Goal: Task Accomplishment & Management: Manage account settings

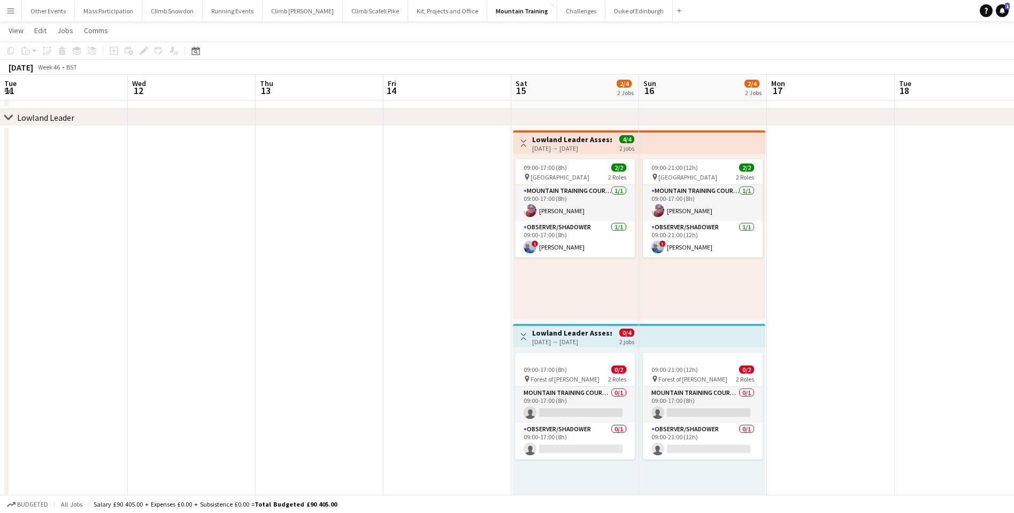
scroll to position [0, 367]
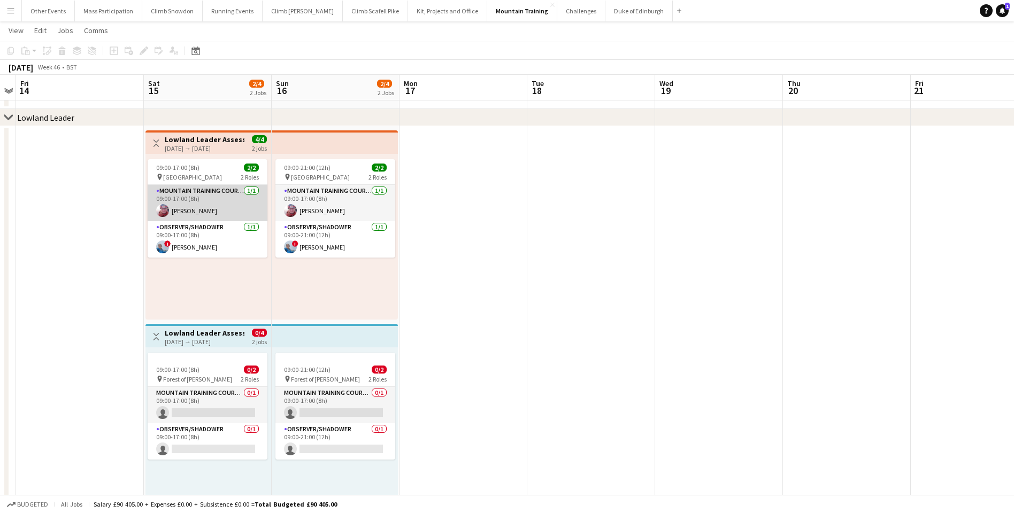
click at [196, 206] on app-card-role "Mountain Training Course Director [DATE] 09:00-17:00 (8h) [PERSON_NAME]" at bounding box center [208, 203] width 120 height 36
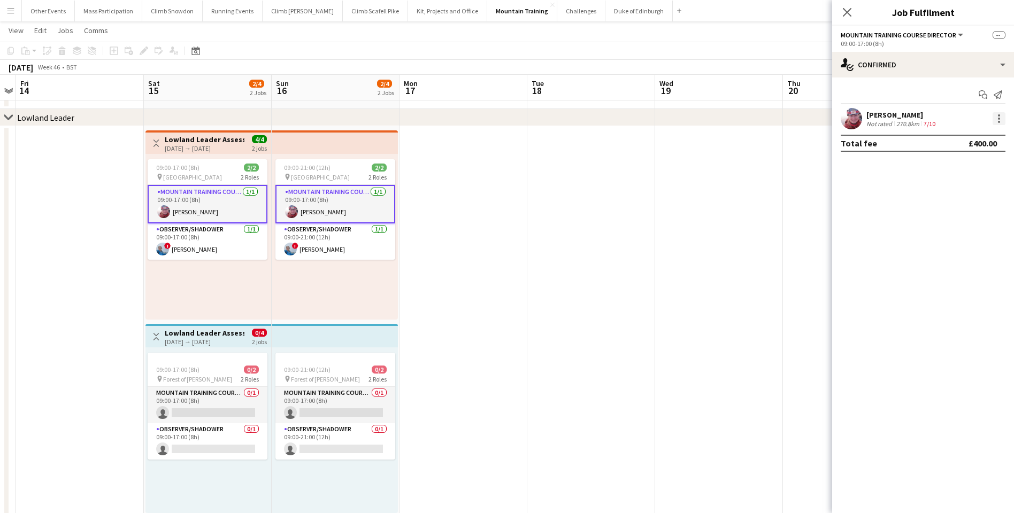
click at [996, 120] on div at bounding box center [998, 118] width 13 height 13
click at [944, 214] on span "Remove" at bounding box center [946, 215] width 32 height 9
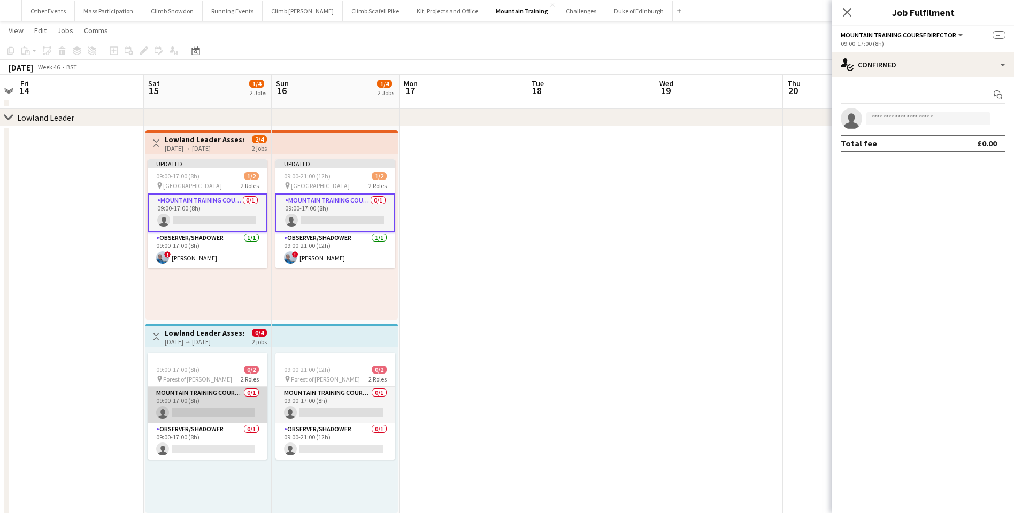
click at [197, 403] on app-card-role "Mountain Training Course Director 0/1 09:00-17:00 (8h) single-neutral-actions" at bounding box center [208, 405] width 120 height 36
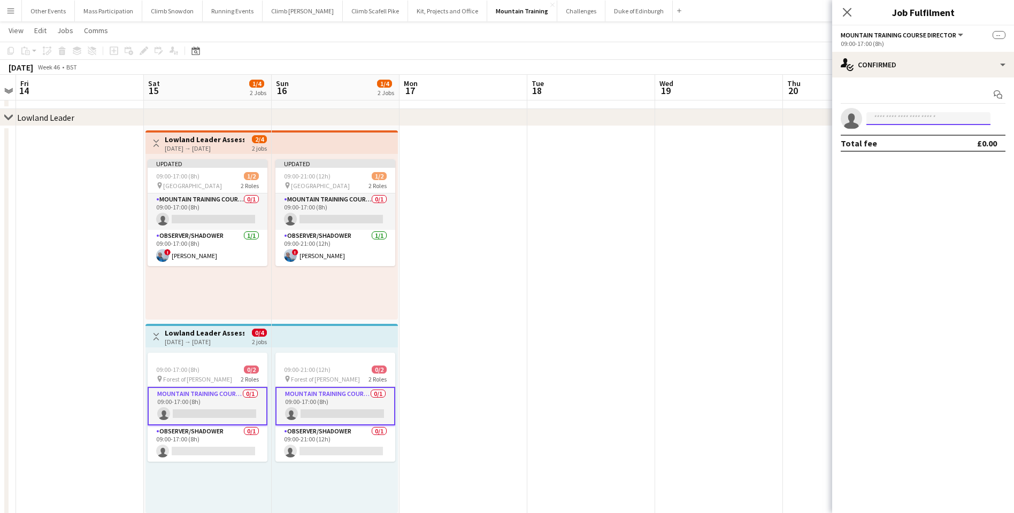
click at [935, 116] on input at bounding box center [928, 118] width 124 height 13
click at [222, 214] on app-card-role "Mountain Training Course Director 0/1 09:00-17:00 (8h) single-neutral-actions" at bounding box center [208, 212] width 120 height 36
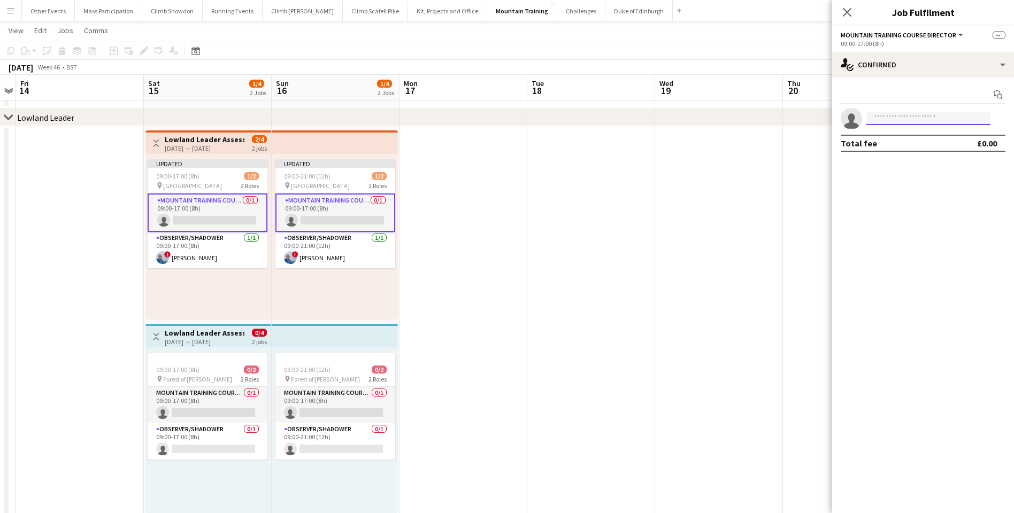
click at [875, 118] on input at bounding box center [928, 118] width 124 height 13
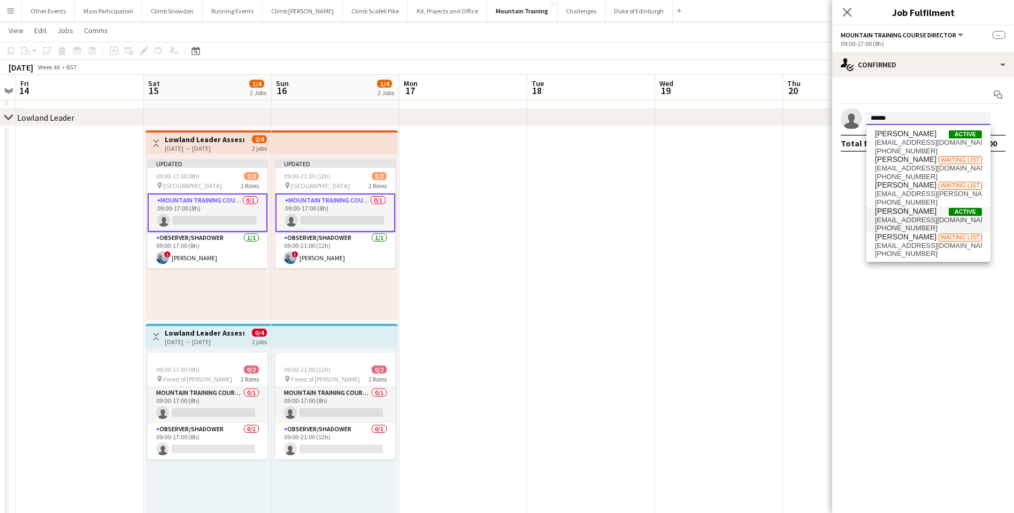
type input "******"
click at [896, 219] on span "[EMAIL_ADDRESS][DOMAIN_NAME]" at bounding box center [928, 220] width 107 height 9
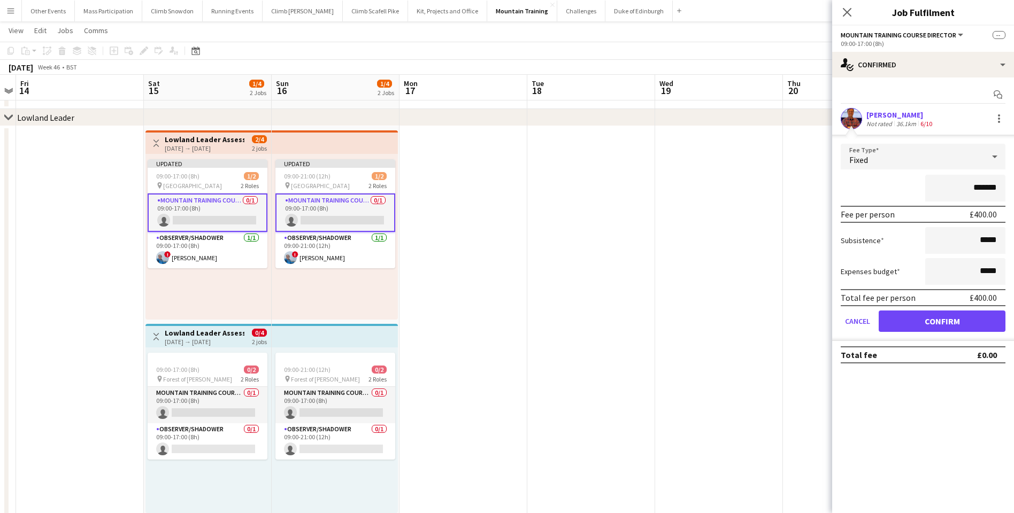
click at [930, 321] on button "Confirm" at bounding box center [942, 321] width 127 height 21
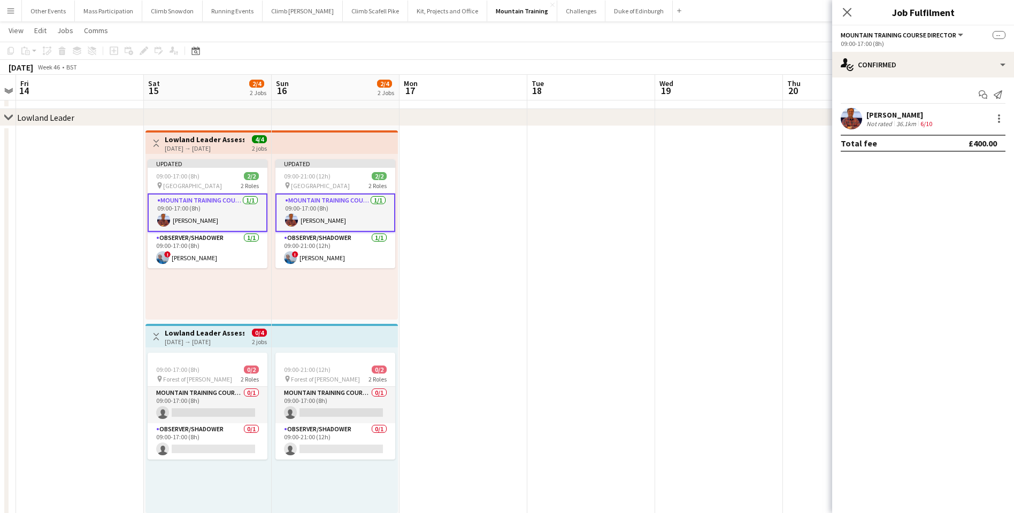
click at [810, 183] on app-date-cell at bounding box center [847, 321] width 128 height 391
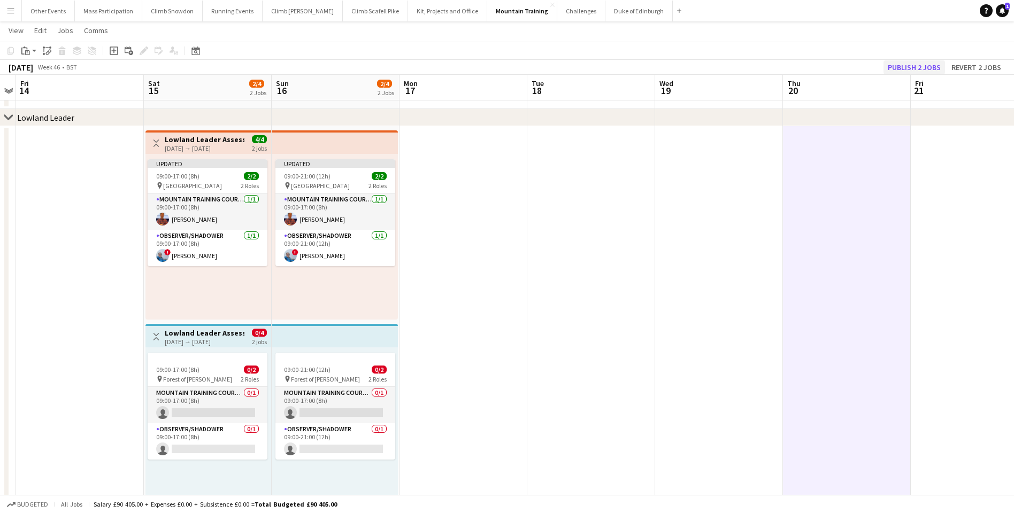
click at [903, 67] on button "Publish 2 jobs" at bounding box center [913, 67] width 61 height 14
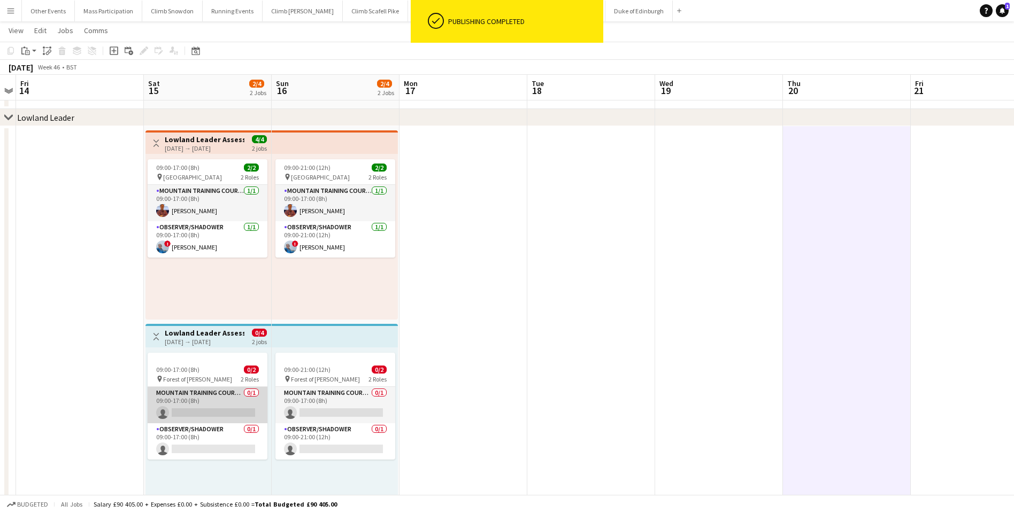
click at [202, 411] on app-card-role "Mountain Training Course Director 0/1 09:00-17:00 (8h) single-neutral-actions" at bounding box center [208, 405] width 120 height 36
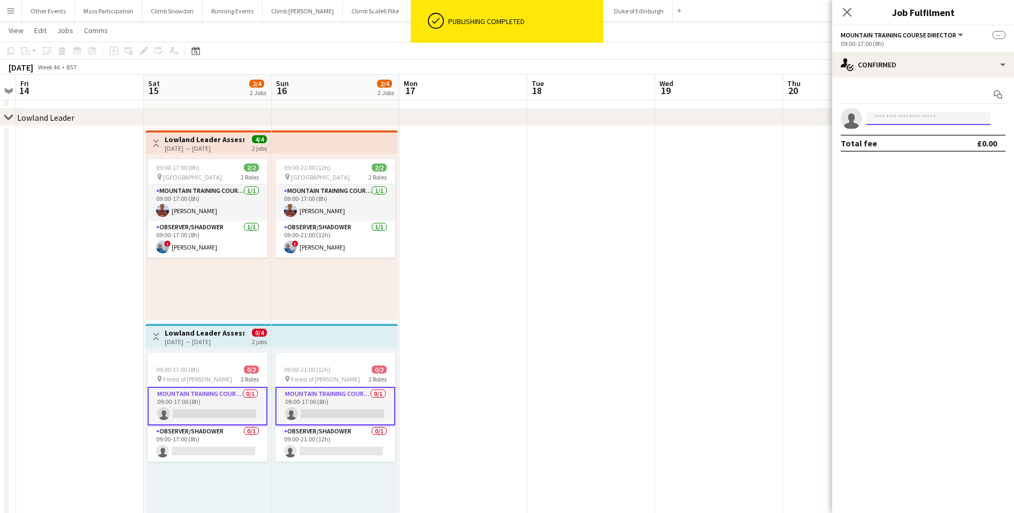
click at [913, 117] on input at bounding box center [928, 118] width 124 height 13
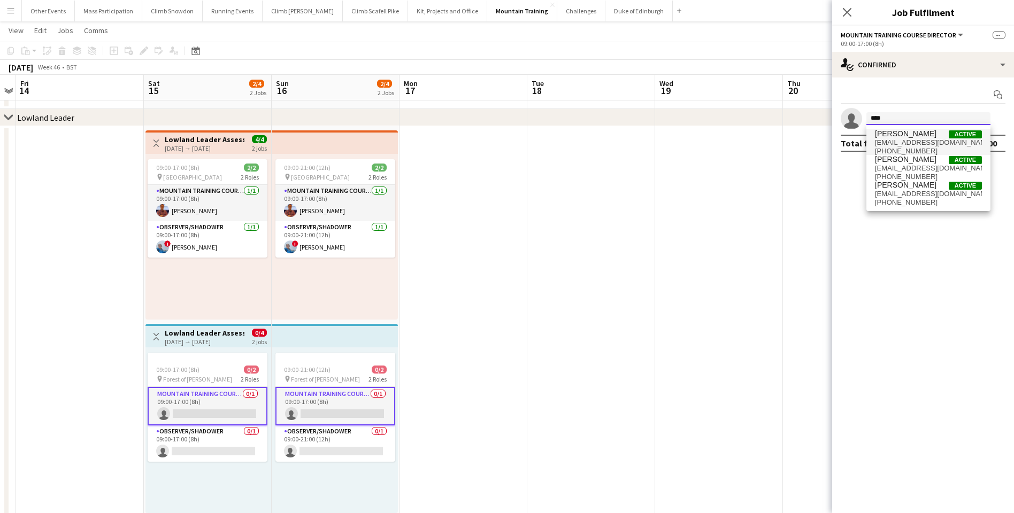
type input "****"
click at [906, 134] on span "[PERSON_NAME]" at bounding box center [905, 133] width 61 height 9
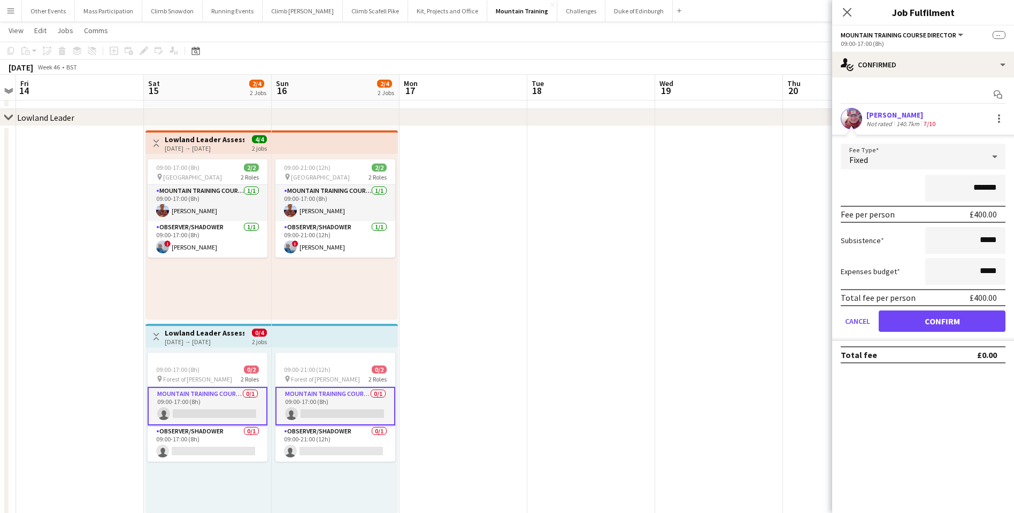
click at [948, 321] on button "Confirm" at bounding box center [942, 321] width 127 height 21
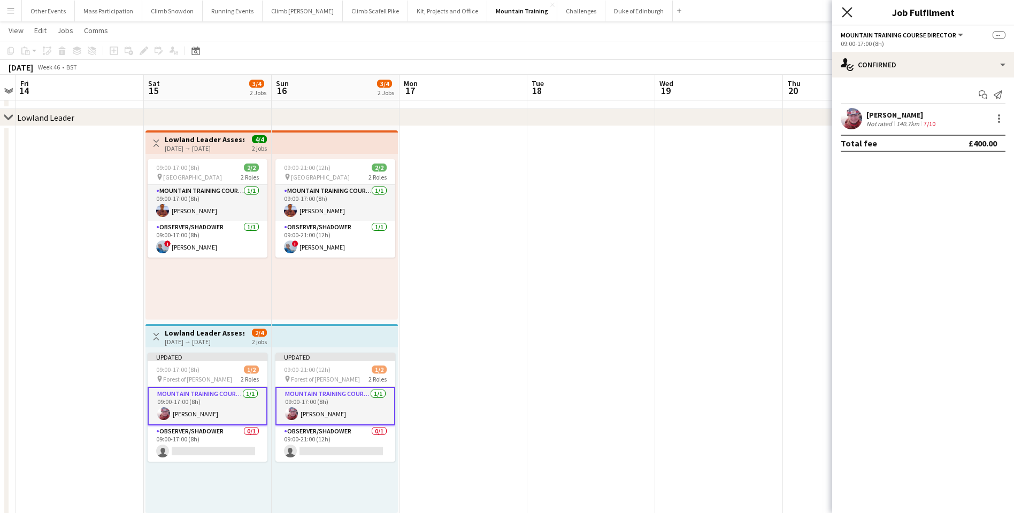
click at [846, 16] on icon "Close pop-in" at bounding box center [847, 12] width 10 height 10
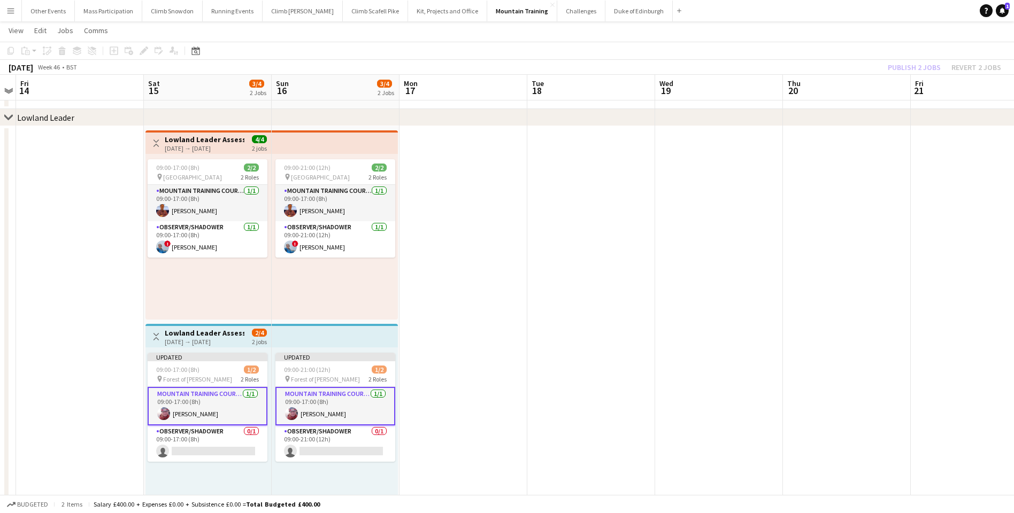
click at [827, 164] on app-date-cell at bounding box center [847, 321] width 128 height 391
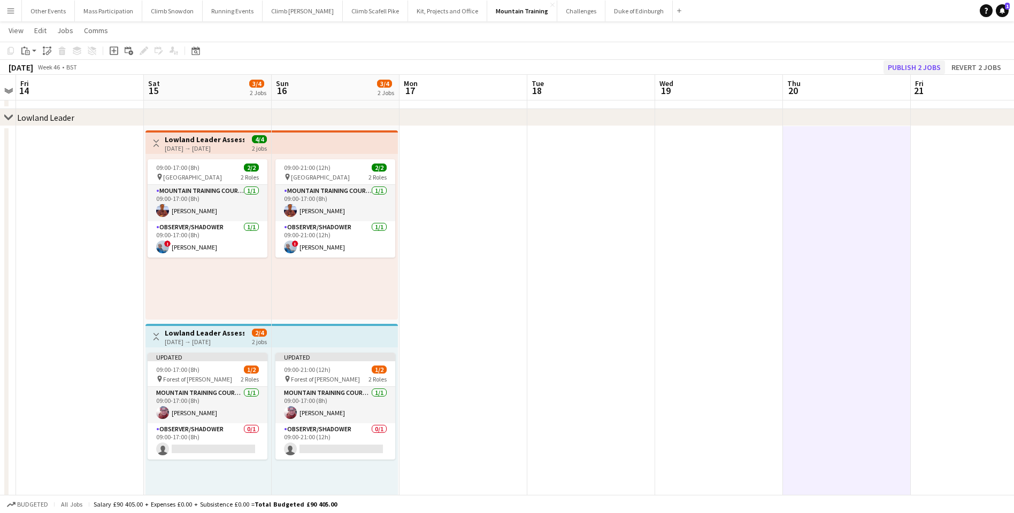
click at [914, 69] on button "Publish 2 jobs" at bounding box center [913, 67] width 61 height 14
